Goal: Task Accomplishment & Management: Book appointment/travel/reservation

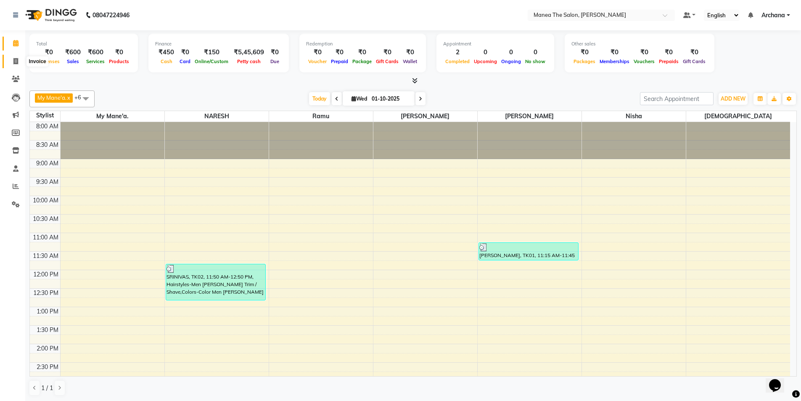
click at [16, 63] on icon at bounding box center [15, 61] width 5 height 6
select select "service"
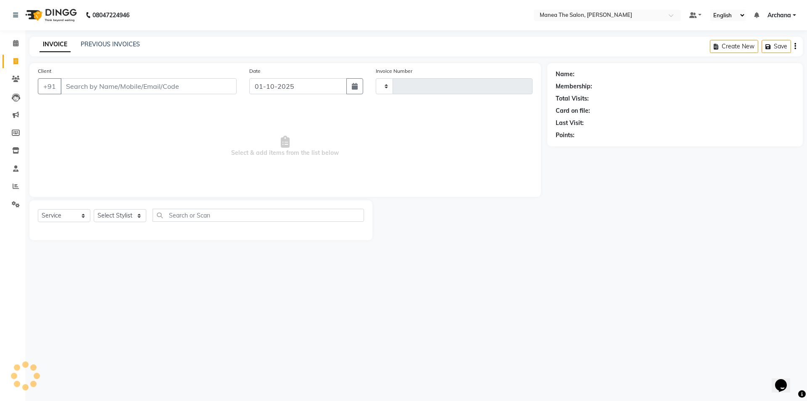
type input "1825"
select select "6846"
click at [128, 44] on link "PREVIOUS INVOICES" at bounding box center [110, 44] width 59 height 8
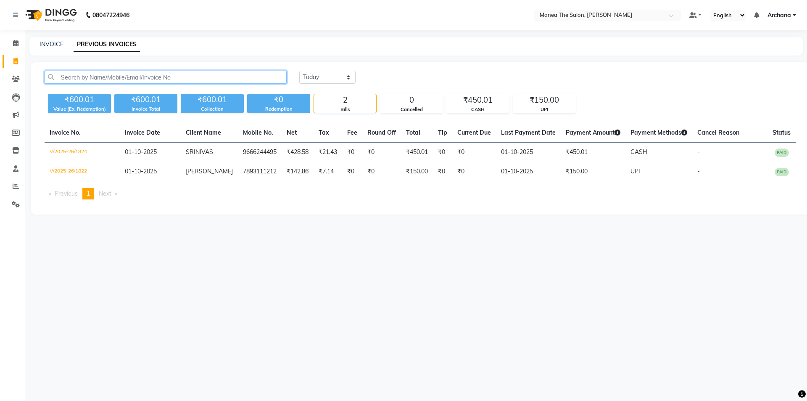
click at [182, 75] on input "text" at bounding box center [166, 77] width 242 height 13
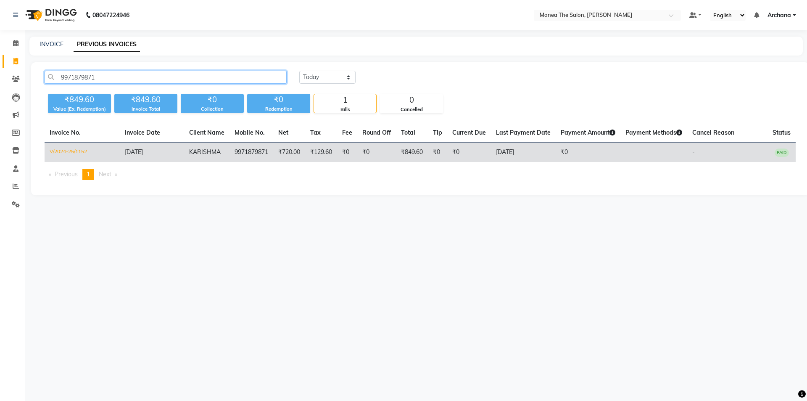
type input "9971879871"
click at [229, 151] on td "9971879871" at bounding box center [251, 152] width 44 height 20
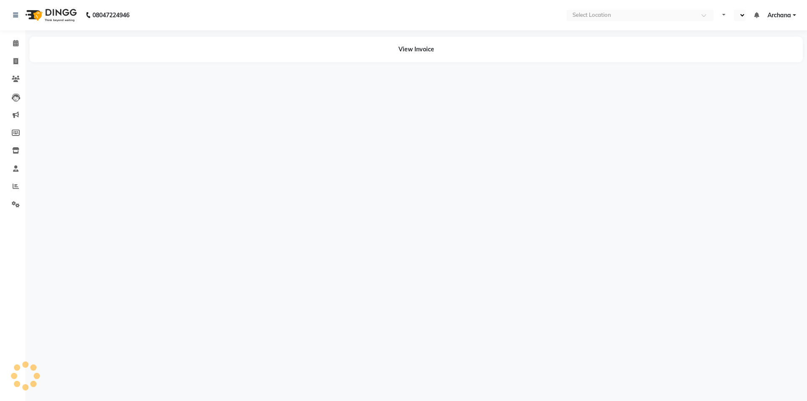
select select "en"
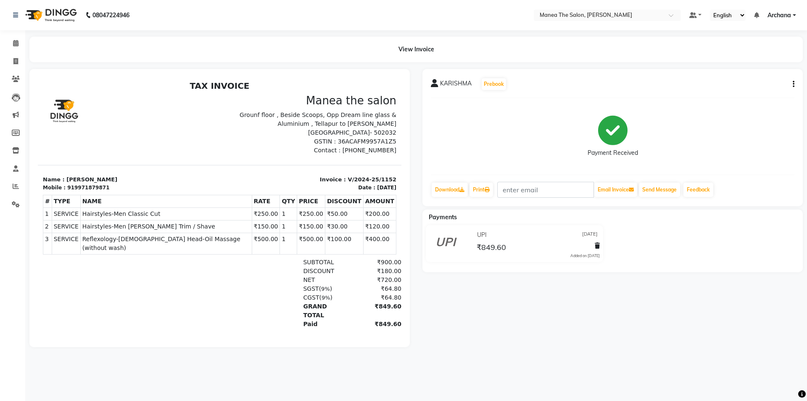
click at [793, 84] on icon "button" at bounding box center [794, 84] width 2 height 0
click at [771, 85] on div "Edit Item Staff" at bounding box center [752, 84] width 58 height 11
select select
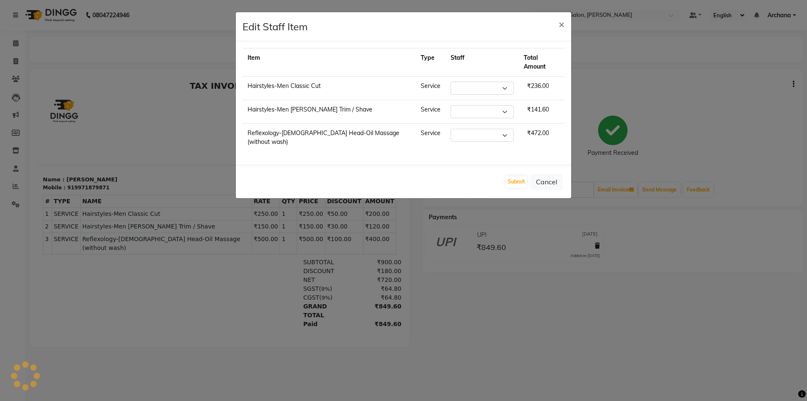
select select
click at [548, 174] on button "Cancel" at bounding box center [546, 182] width 32 height 16
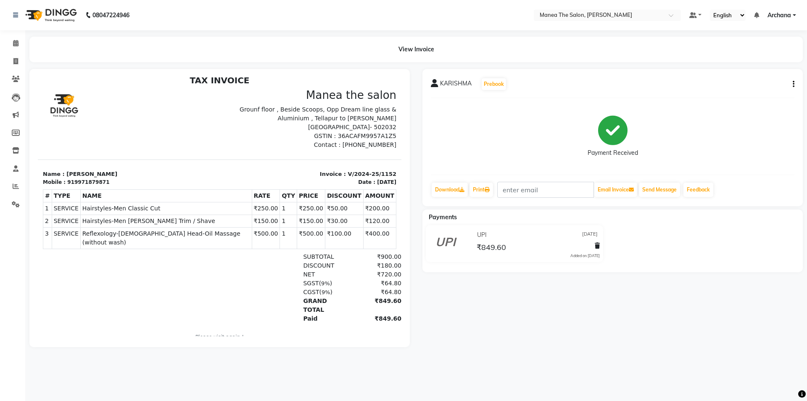
scroll to position [7, 0]
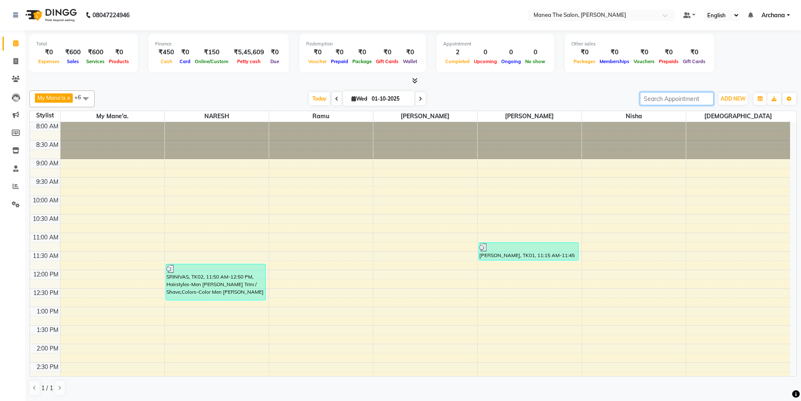
click at [701, 98] on input "search" at bounding box center [677, 98] width 74 height 13
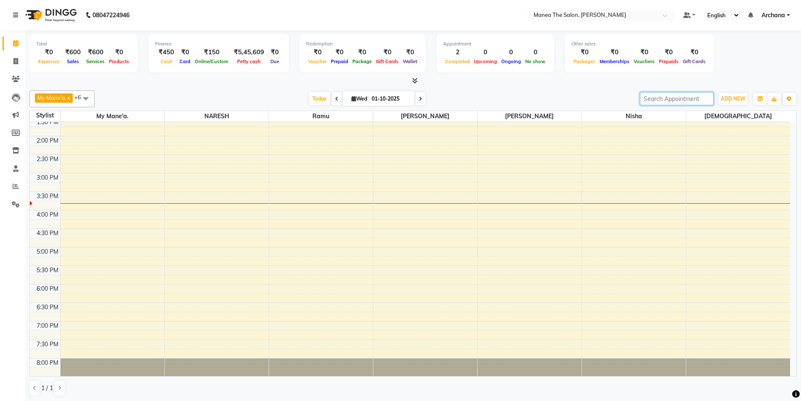
scroll to position [210, 0]
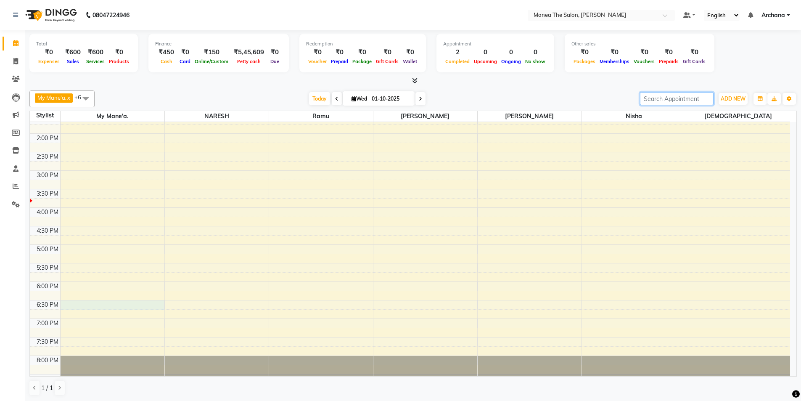
click at [72, 302] on div "8:00 AM 8:30 AM 9:00 AM 9:30 AM 10:00 AM 10:30 AM 11:00 AM 11:30 AM 12:00 PM 12…" at bounding box center [410, 152] width 760 height 480
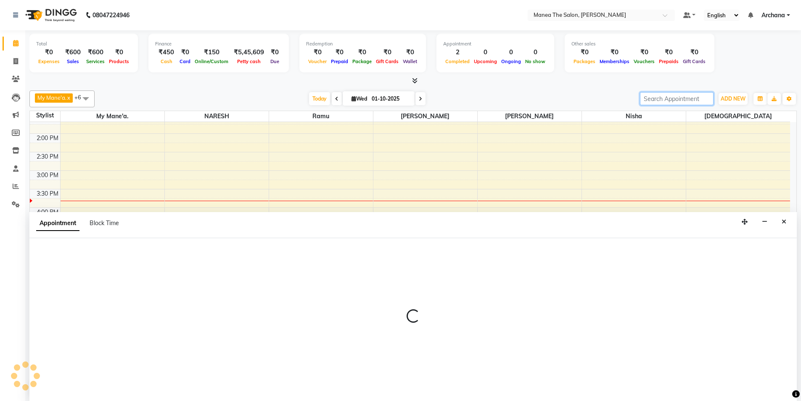
scroll to position [0, 0]
select select "67130"
select select "tentative"
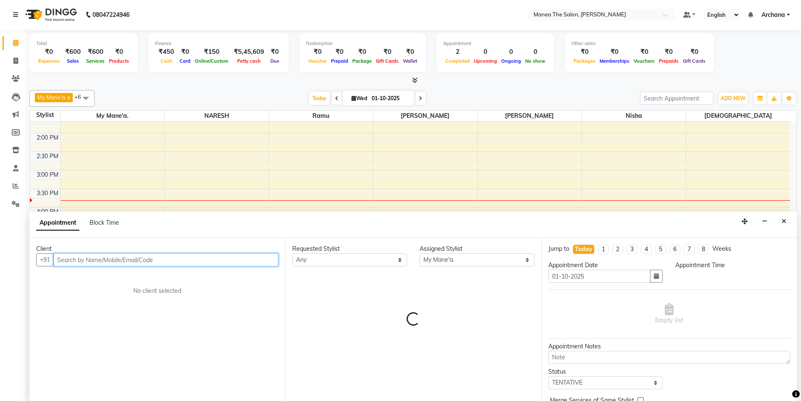
select select "1110"
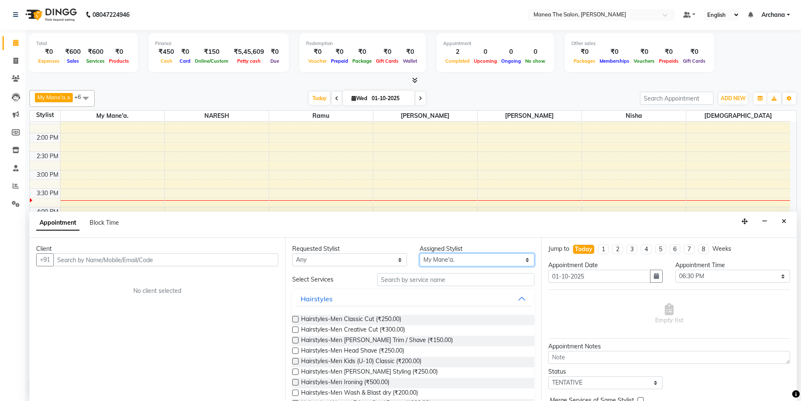
click at [519, 256] on select "Select ANVESH My Mane'a. NARESH nisha Ramu SAHITHI vaishnavi" at bounding box center [476, 259] width 115 height 13
select select "77516"
click at [419, 253] on select "Select ANVESH My Mane'a. NARESH nisha Ramu SAHITHI vaishnavi" at bounding box center [476, 259] width 115 height 13
click at [168, 260] on input "text" at bounding box center [165, 259] width 225 height 13
click at [393, 260] on select "Any ANVESH My Mane'a. NARESH nisha Ramu SAHITHI vaishnavi" at bounding box center [349, 259] width 115 height 13
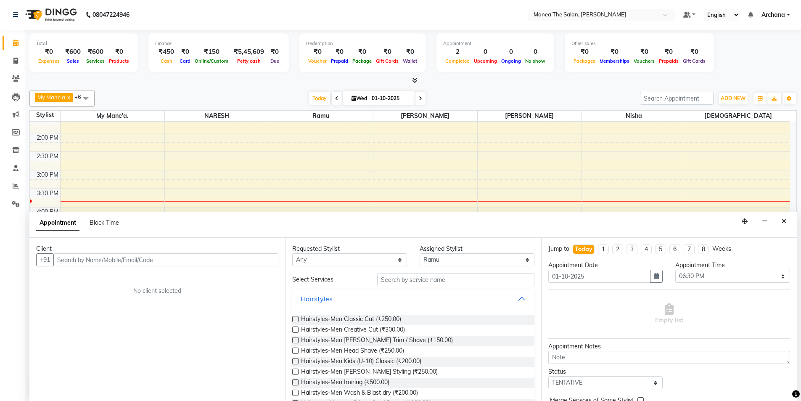
click at [627, 319] on div "Empty list" at bounding box center [669, 314] width 242 height 42
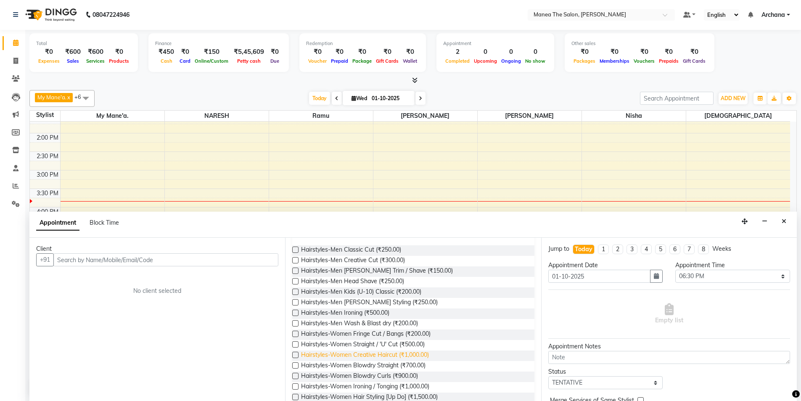
scroll to position [84, 0]
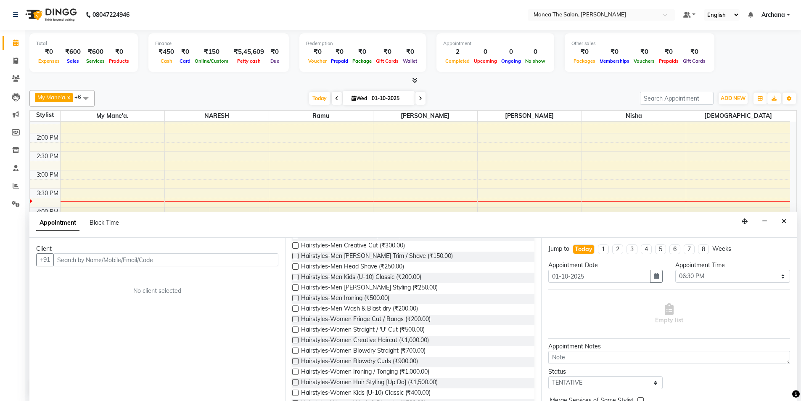
click at [295, 340] on label at bounding box center [295, 340] width 6 height 6
click at [295, 340] on input "checkbox" at bounding box center [294, 340] width 5 height 5
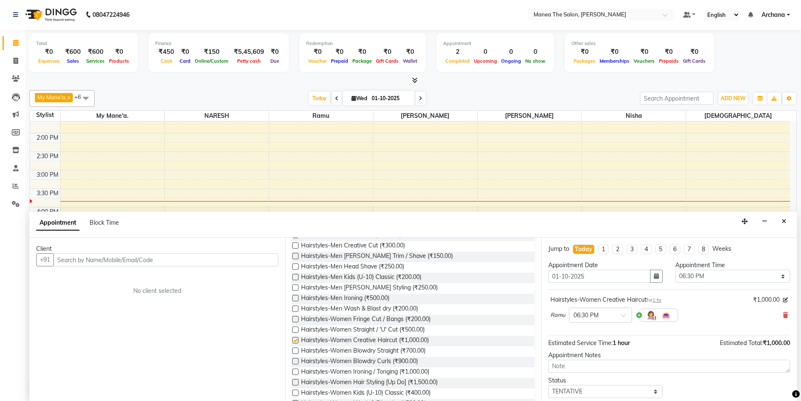
checkbox input "false"
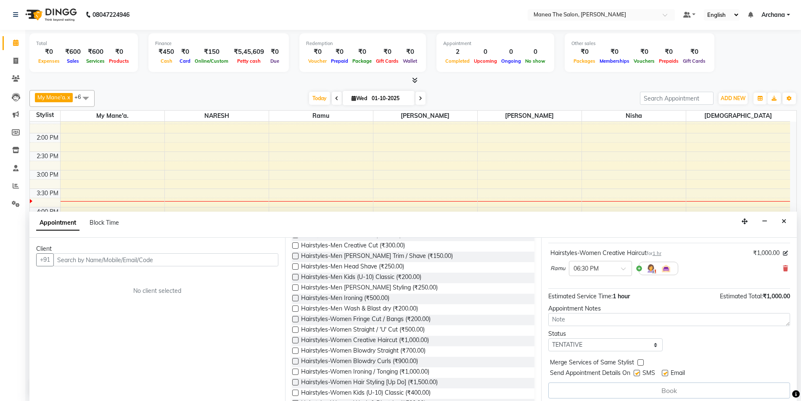
scroll to position [51, 0]
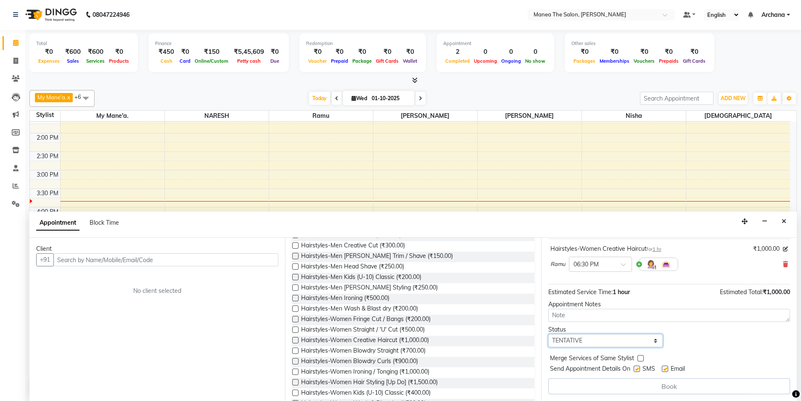
click at [651, 341] on select "Select TENTATIVE CONFIRM CHECK-IN UPCOMING" at bounding box center [605, 340] width 115 height 13
click at [91, 260] on input "text" at bounding box center [165, 259] width 225 height 13
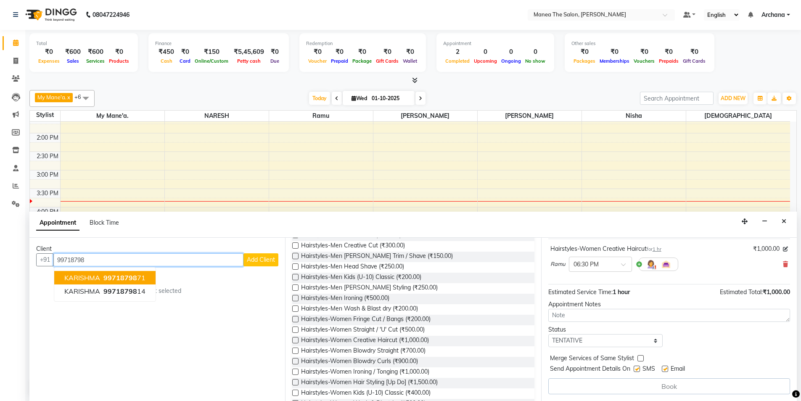
click at [107, 278] on span "99718798" at bounding box center [120, 277] width 34 height 8
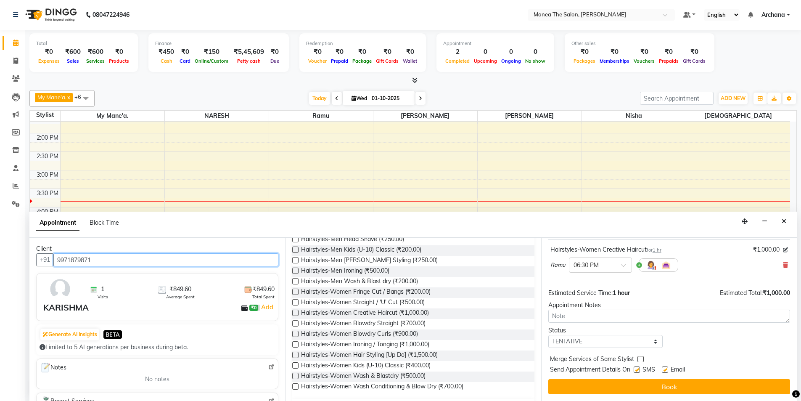
scroll to position [126, 0]
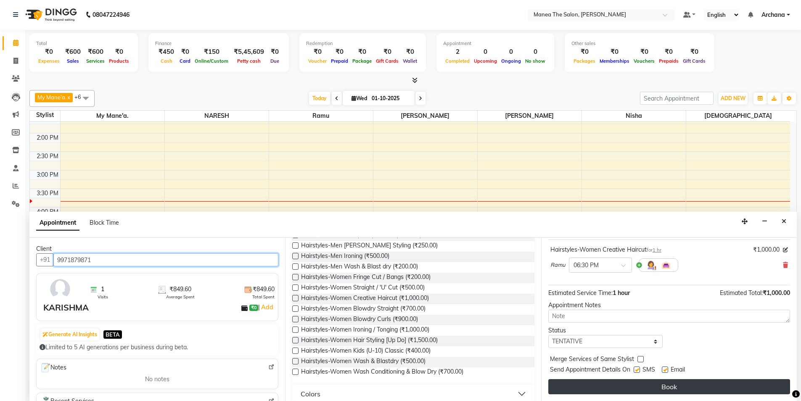
type input "9971879871"
click at [664, 384] on button "Book" at bounding box center [669, 386] width 242 height 15
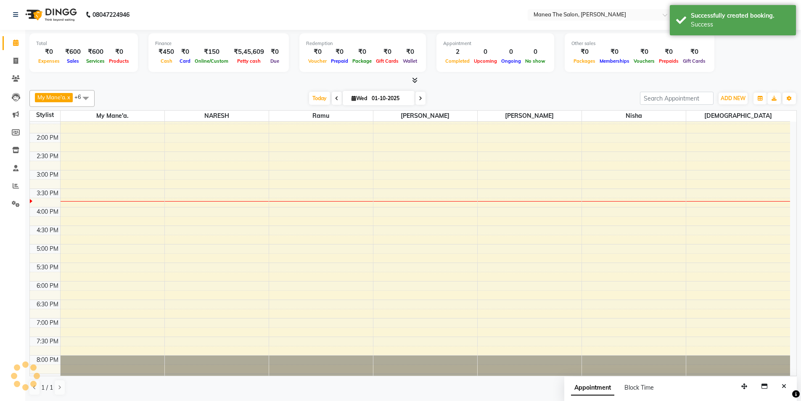
scroll to position [0, 0]
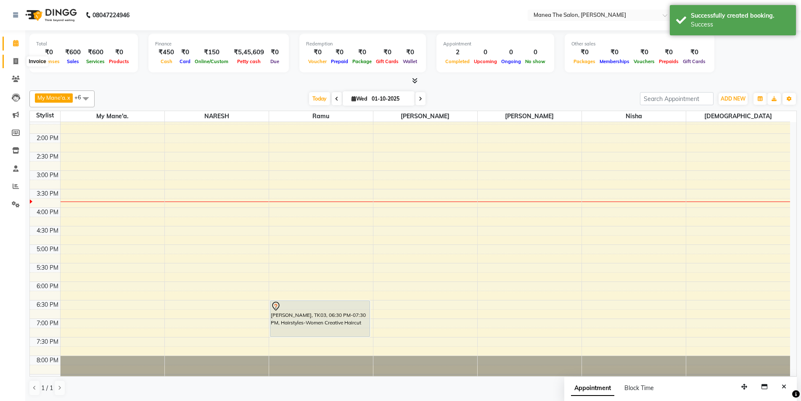
click at [17, 60] on icon at bounding box center [15, 61] width 5 height 6
select select "service"
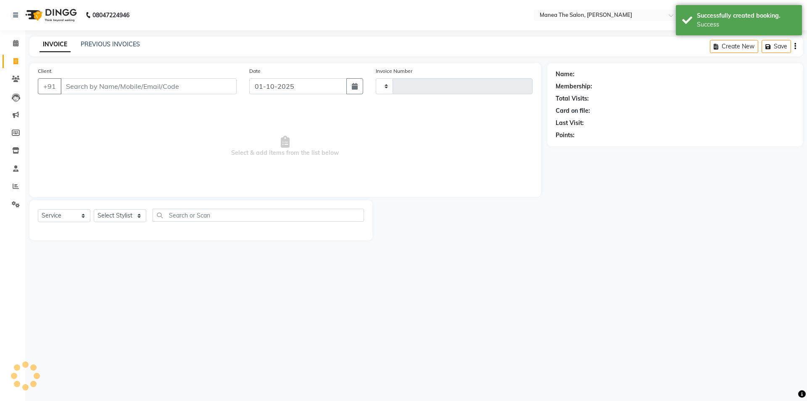
type input "1825"
select select "6846"
click at [128, 42] on link "PREVIOUS INVOICES" at bounding box center [110, 44] width 59 height 8
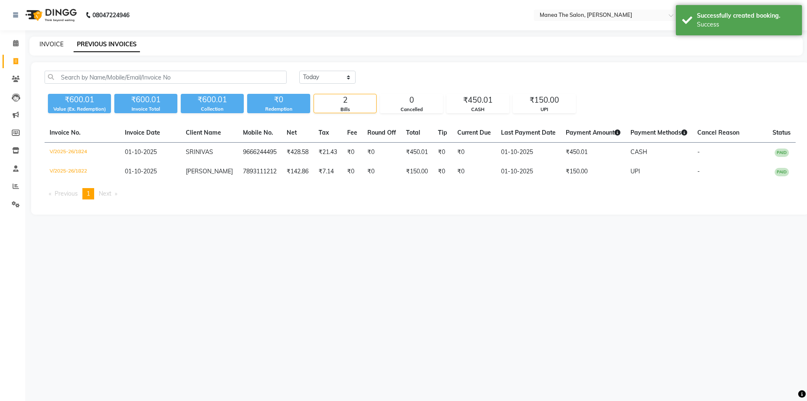
click at [47, 42] on link "INVOICE" at bounding box center [52, 44] width 24 height 8
select select "service"
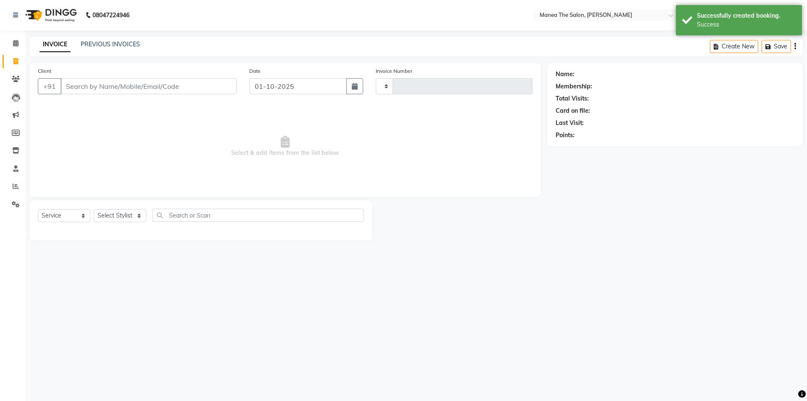
type input "1825"
select select "6846"
click at [16, 44] on icon at bounding box center [15, 43] width 5 height 6
